Goal: Task Accomplishment & Management: Use online tool/utility

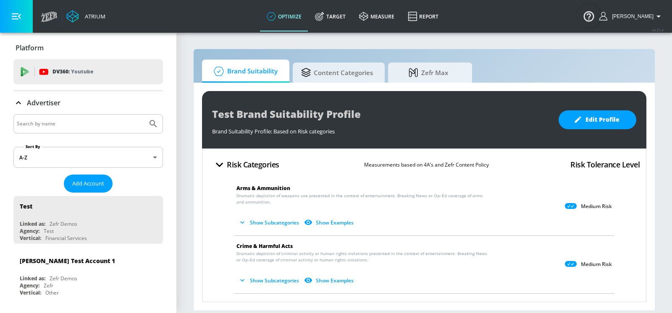
click at [77, 125] on input "Search by name" at bounding box center [80, 123] width 127 height 11
type input "z"
click at [94, 125] on input "abb" at bounding box center [80, 123] width 127 height 11
type input "abbvie"
click at [157, 123] on icon "Submit Search" at bounding box center [153, 124] width 10 height 10
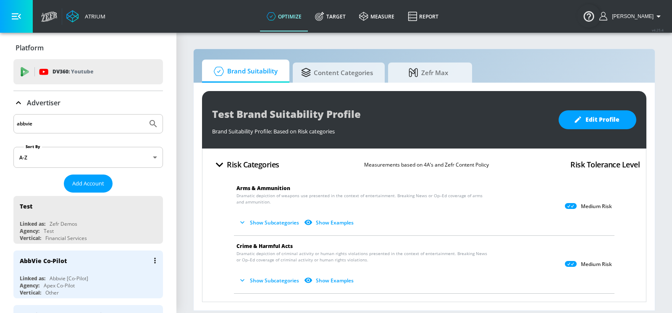
click at [76, 262] on div "AbbVie Co-Pilot" at bounding box center [90, 261] width 141 height 20
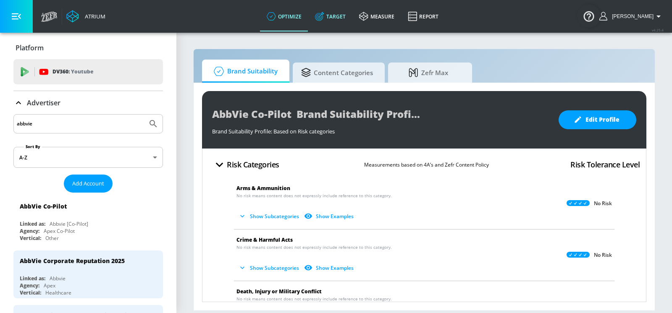
click at [341, 16] on link "Target" at bounding box center [330, 16] width 44 height 30
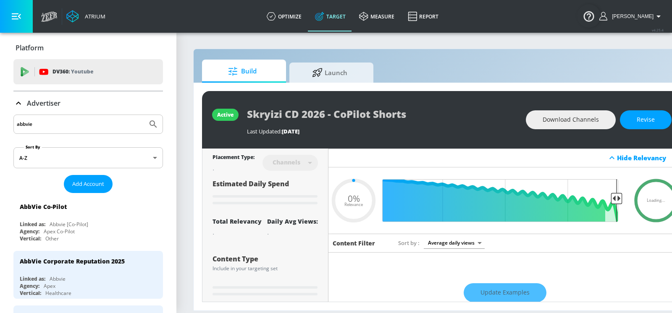
type input "0.05"
click at [333, 64] on span "Launch" at bounding box center [330, 71] width 64 height 20
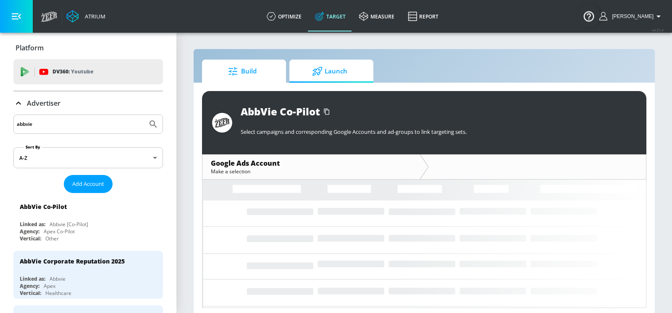
click at [269, 64] on span "Build" at bounding box center [242, 71] width 64 height 20
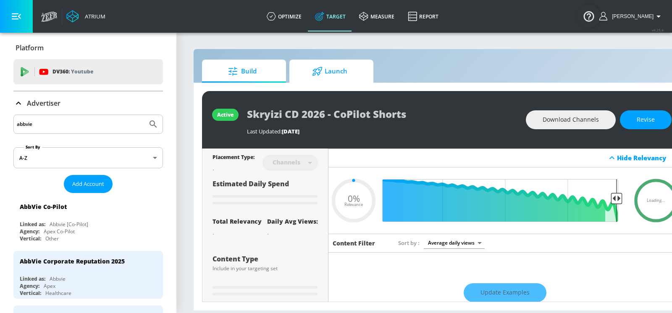
type input "0.05"
click at [311, 70] on span "Launch" at bounding box center [330, 71] width 64 height 20
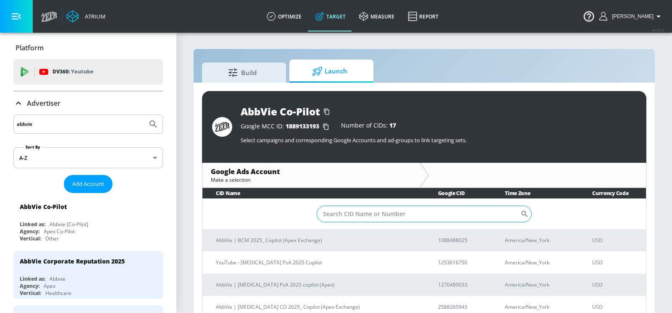
click at [349, 207] on input "Sort By" at bounding box center [419, 214] width 204 height 17
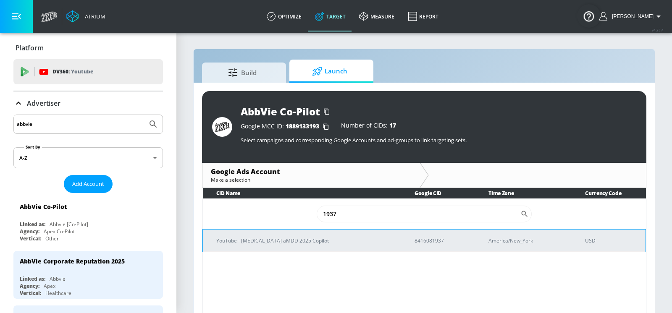
type input "1937"
click at [275, 241] on p "YouTube - [MEDICAL_DATA] aMDD 2025 Copilot" at bounding box center [305, 240] width 178 height 9
